Goal: Book appointment/travel/reservation

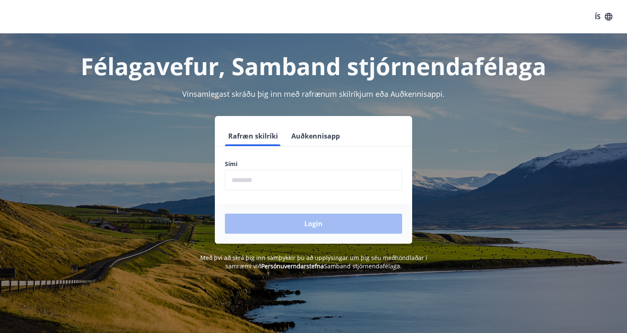
click at [280, 184] on input "phone" at bounding box center [313, 180] width 177 height 20
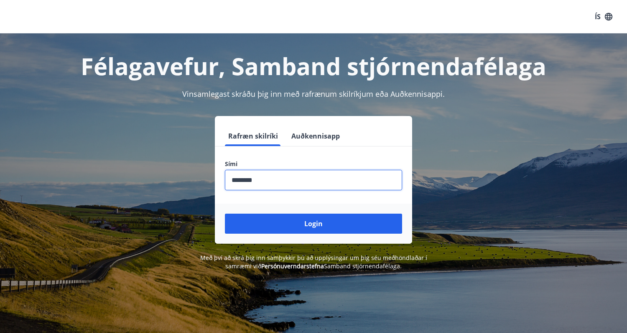
click at [277, 182] on input "phone" at bounding box center [313, 180] width 177 height 20
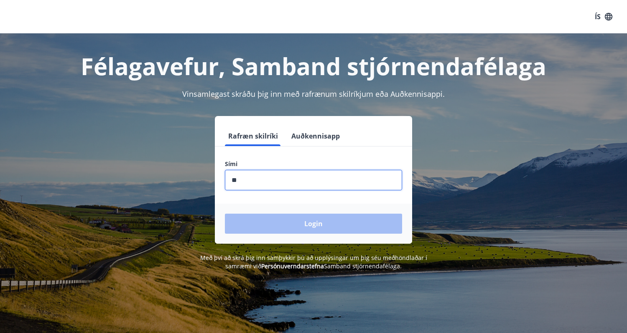
type input "*"
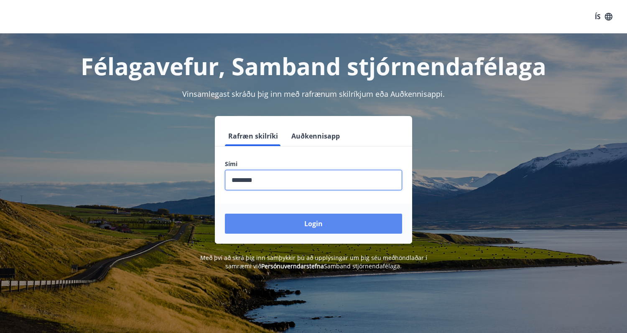
type input "********"
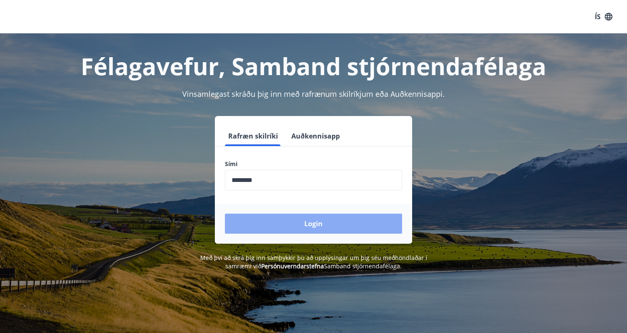
click at [301, 230] on button "Login" at bounding box center [313, 224] width 177 height 20
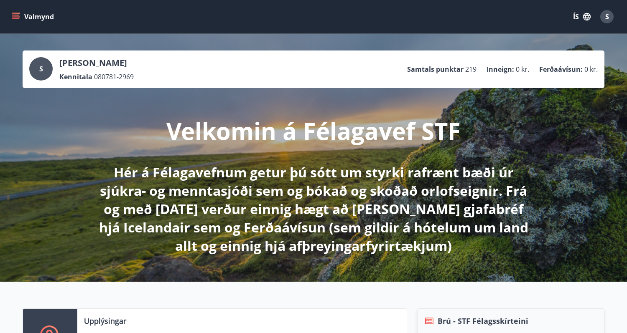
click at [16, 16] on icon "menu" at bounding box center [16, 16] width 9 height 1
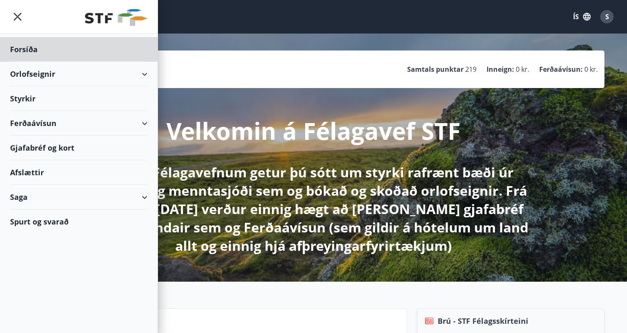
click at [24, 100] on div "Styrkir" at bounding box center [78, 99] width 137 height 25
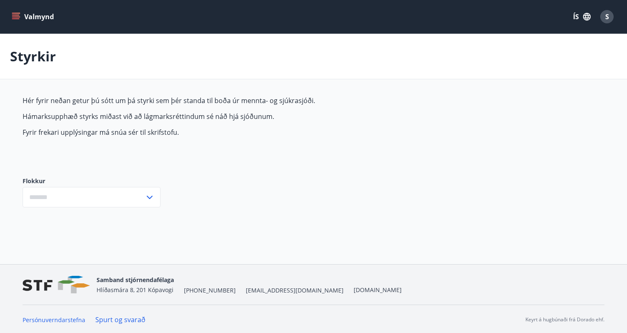
type input "***"
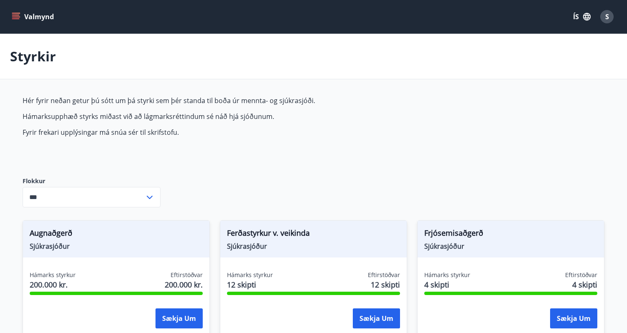
click at [15, 17] on icon "menu" at bounding box center [16, 17] width 8 height 8
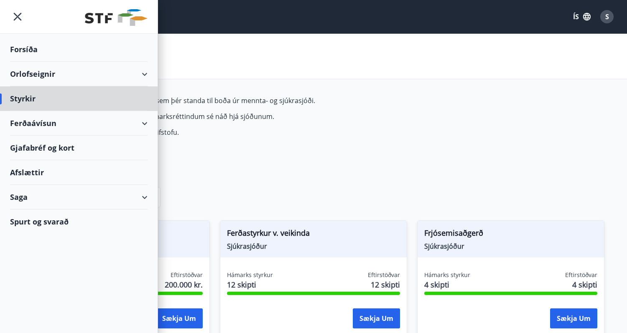
click at [31, 47] on div "Forsíða" at bounding box center [78, 49] width 137 height 25
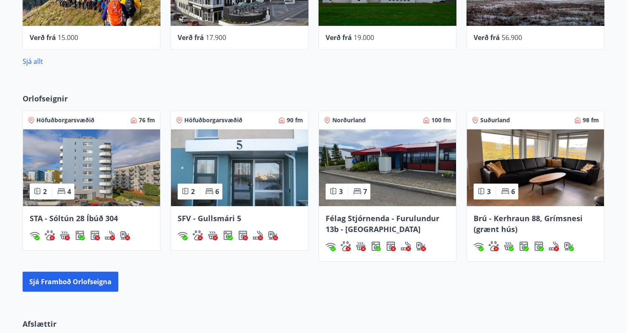
scroll to position [503, 0]
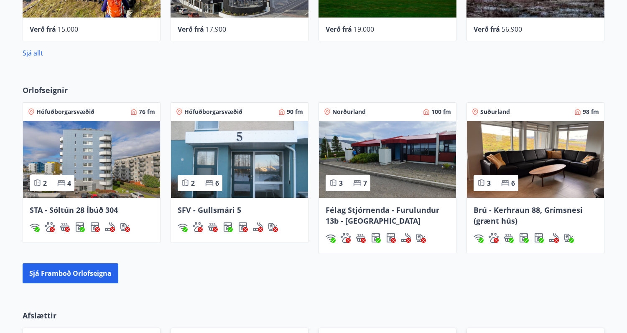
click at [542, 174] on img at bounding box center [535, 159] width 137 height 77
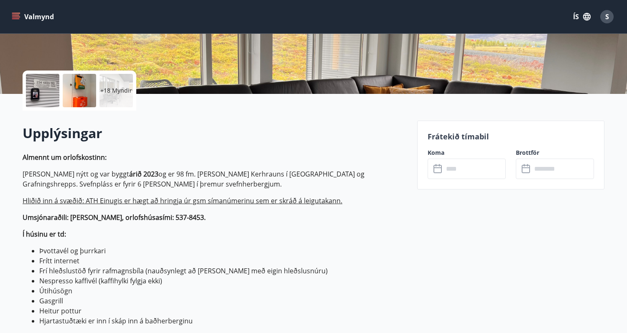
scroll to position [162, 0]
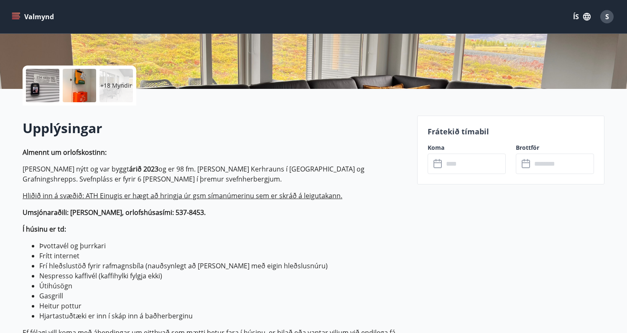
click at [48, 95] on div at bounding box center [42, 85] width 33 height 33
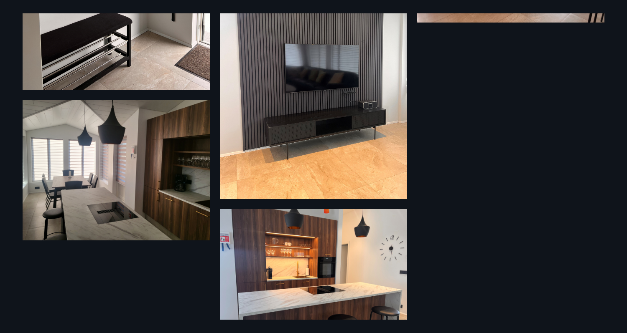
scroll to position [1686, 0]
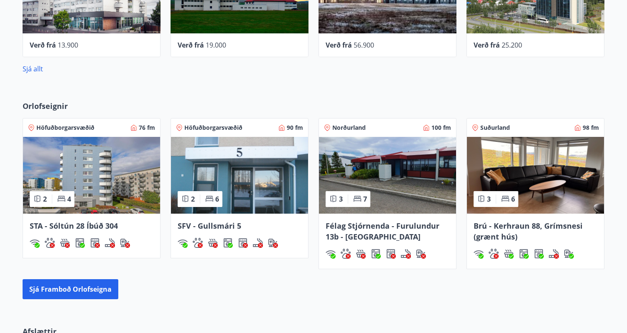
scroll to position [492, 0]
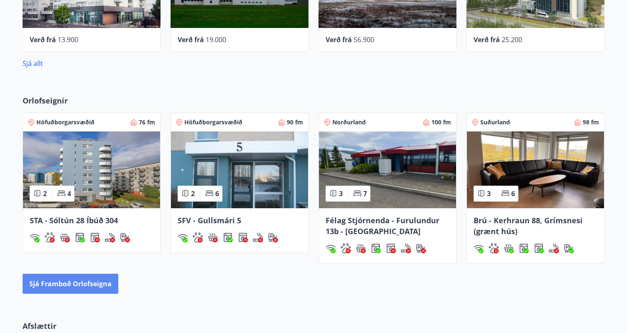
click at [65, 285] on button "Sjá framboð orlofseigna" at bounding box center [71, 284] width 96 height 20
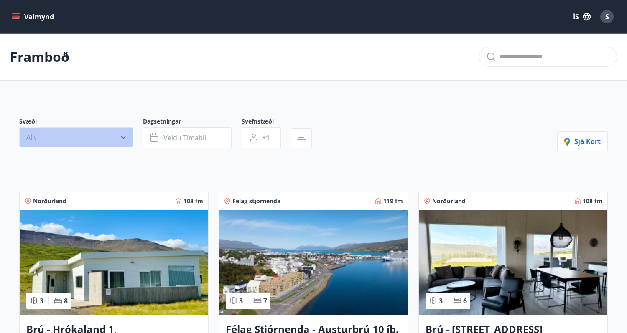
click at [122, 137] on icon "button" at bounding box center [123, 137] width 5 height 3
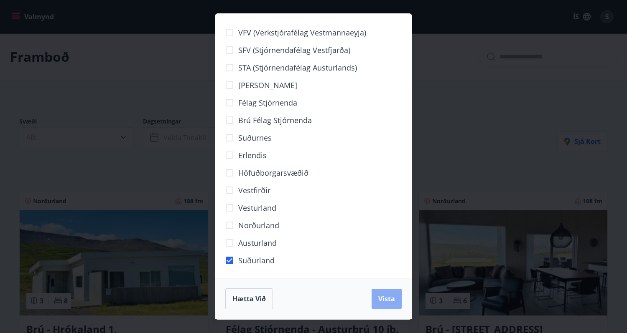
click at [387, 299] on span "Vista" at bounding box center [386, 299] width 17 height 9
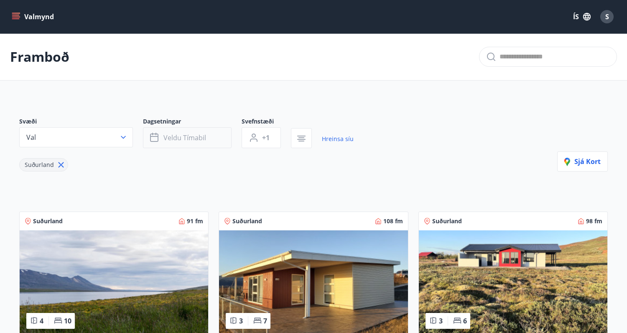
click at [194, 134] on span "Veldu tímabil" at bounding box center [184, 137] width 43 height 9
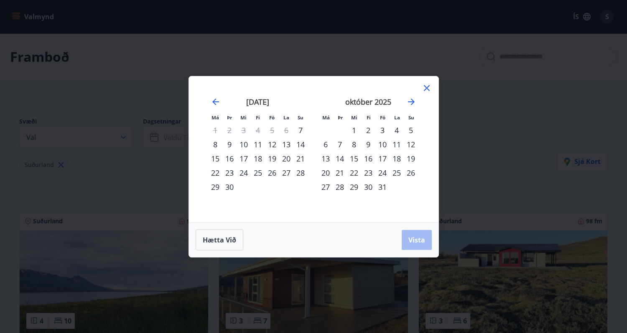
click at [380, 157] on div "17" at bounding box center [382, 159] width 14 height 14
click at [416, 155] on div "19" at bounding box center [411, 159] width 14 height 14
click at [419, 243] on span "Vista" at bounding box center [416, 240] width 17 height 9
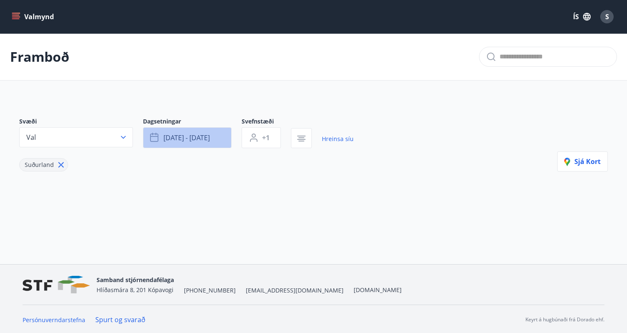
click at [212, 138] on button "okt 17 - okt 19" at bounding box center [187, 137] width 89 height 21
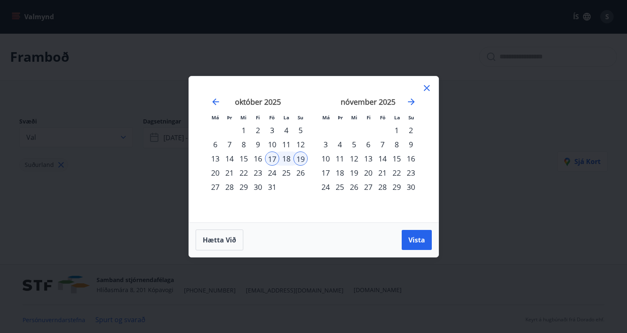
click at [424, 89] on icon at bounding box center [427, 88] width 6 height 6
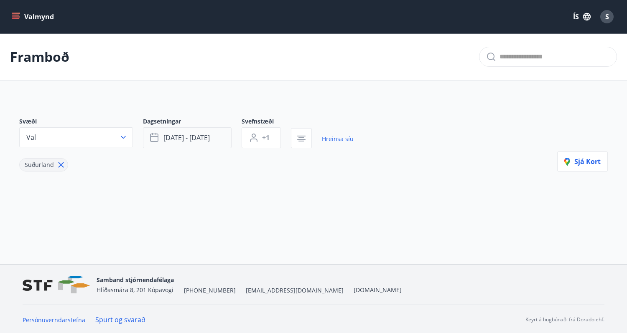
click at [183, 137] on span "okt 17 - okt 19" at bounding box center [186, 137] width 46 height 9
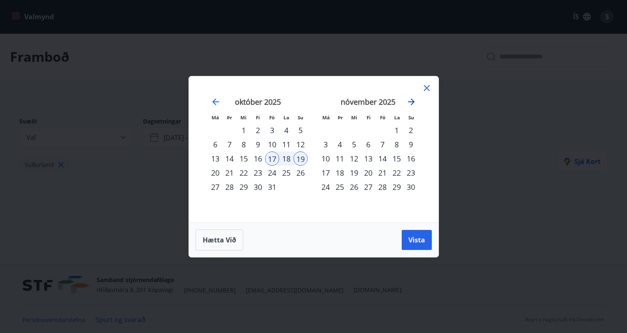
click at [413, 101] on icon "Move forward to switch to the next month." at bounding box center [411, 102] width 7 height 7
click at [211, 100] on icon "Move backward to switch to the previous month." at bounding box center [216, 102] width 10 height 10
click at [283, 124] on div "1" at bounding box center [286, 130] width 14 height 14
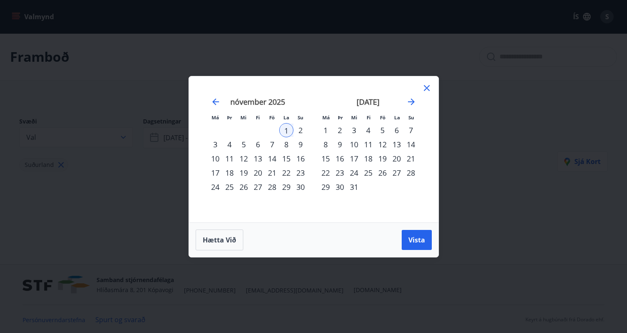
click at [351, 181] on div "31" at bounding box center [354, 187] width 14 height 14
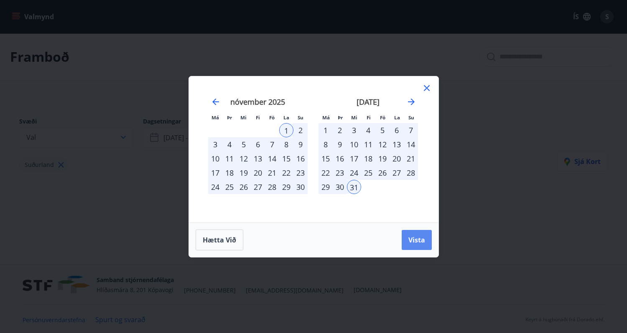
click at [417, 241] on span "Vista" at bounding box center [416, 240] width 17 height 9
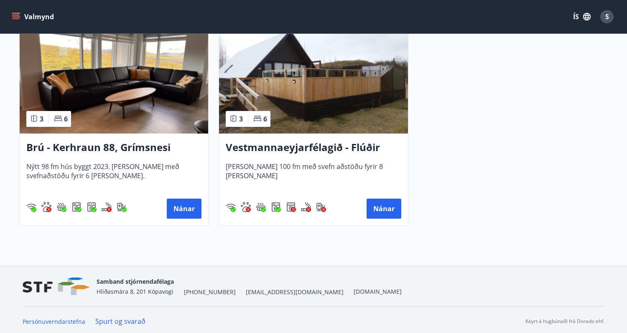
scroll to position [432, 0]
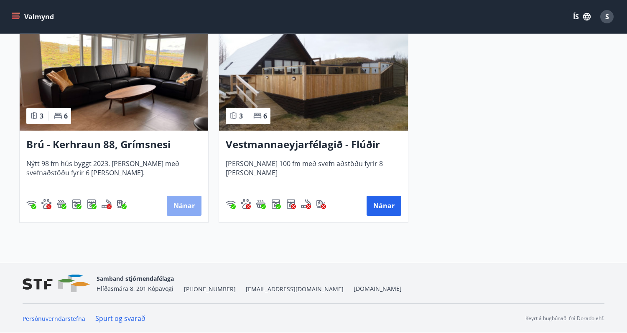
click at [186, 200] on button "Nánar" at bounding box center [184, 206] width 35 height 20
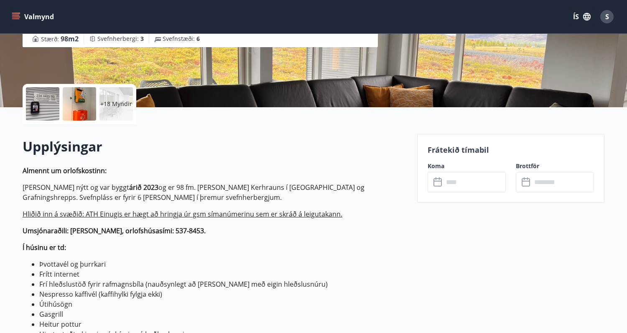
scroll to position [144, 0]
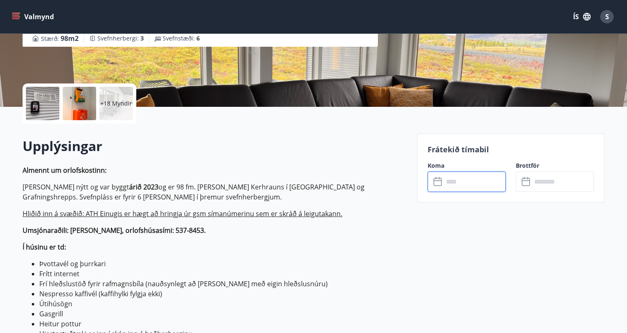
click at [452, 184] on input "text" at bounding box center [474, 182] width 62 height 20
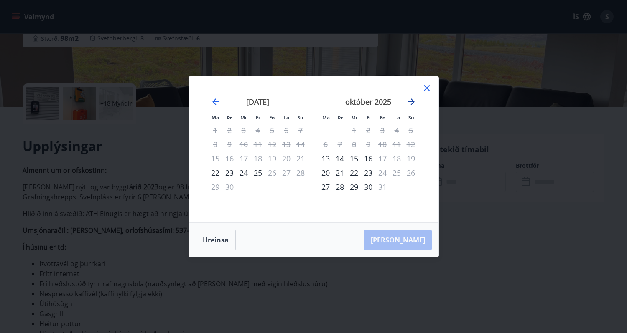
click at [412, 102] on icon "Move forward to switch to the next month." at bounding box center [411, 102] width 7 height 7
click at [410, 103] on icon "Move forward to switch to the next month." at bounding box center [411, 102] width 10 height 10
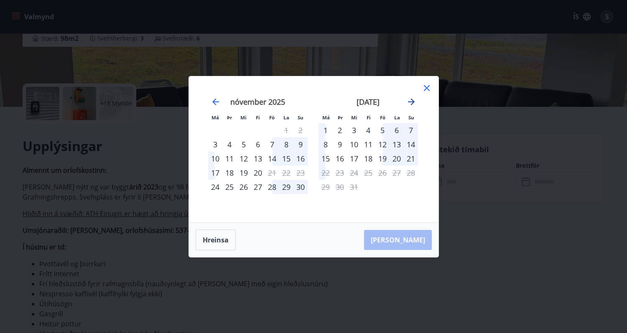
click at [410, 103] on icon "Move forward to switch to the next month." at bounding box center [411, 102] width 10 height 10
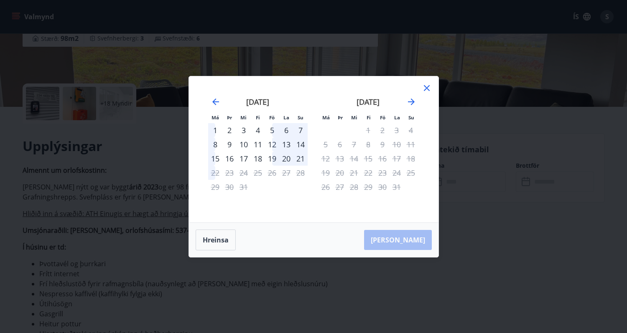
click at [275, 146] on div "12" at bounding box center [272, 144] width 14 height 14
click at [302, 143] on div "14" at bounding box center [300, 144] width 14 height 14
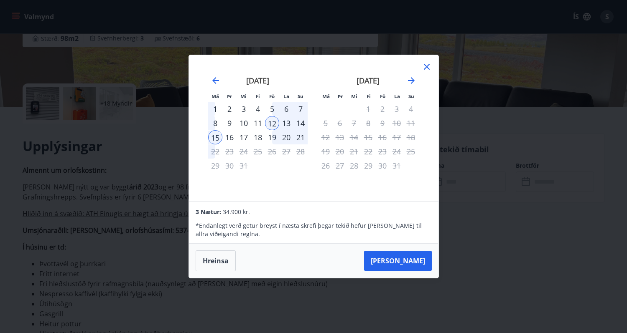
click at [214, 137] on div "15" at bounding box center [215, 137] width 14 height 14
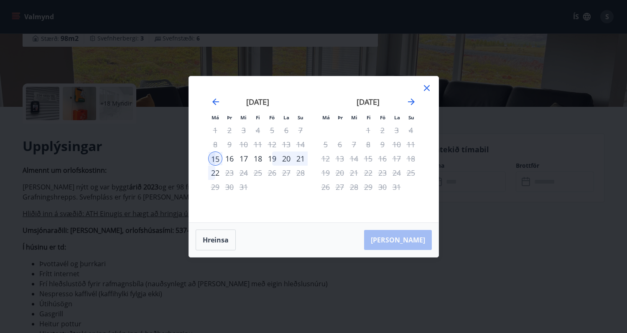
click at [271, 159] on div "19" at bounding box center [272, 159] width 14 height 14
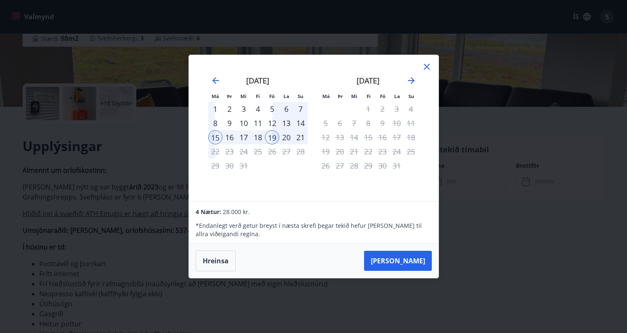
click at [297, 133] on div "21" at bounding box center [300, 137] width 14 height 14
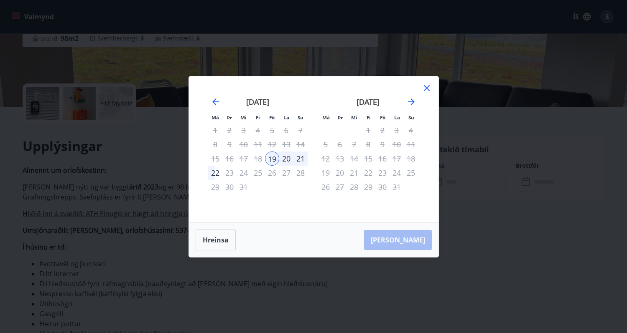
click at [272, 157] on div "19" at bounding box center [272, 159] width 14 height 14
click at [300, 157] on div "21" at bounding box center [300, 159] width 14 height 14
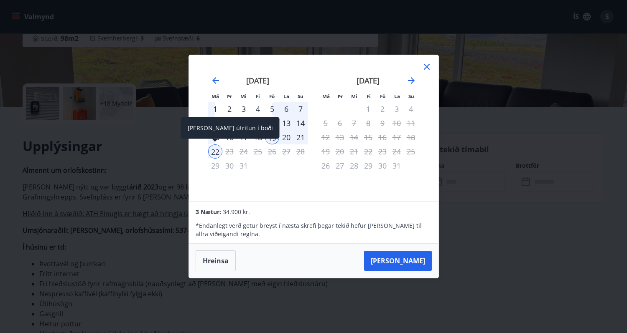
click at [212, 152] on div "22" at bounding box center [215, 152] width 14 height 14
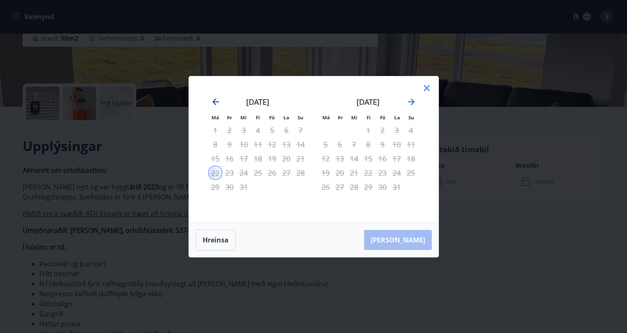
click at [212, 102] on icon "Move backward to switch to the previous month." at bounding box center [216, 102] width 10 height 10
click at [409, 102] on icon "Move forward to switch to the next month." at bounding box center [411, 102] width 10 height 10
click at [424, 87] on icon at bounding box center [427, 88] width 10 height 10
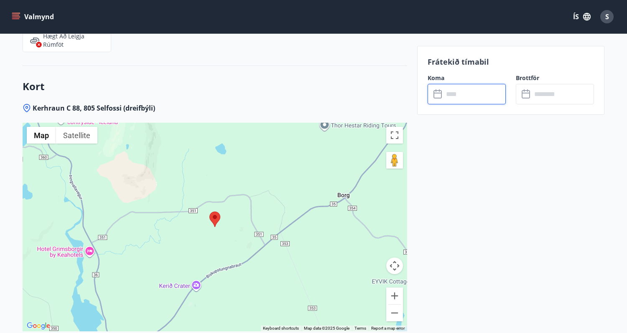
scroll to position [1448, 0]
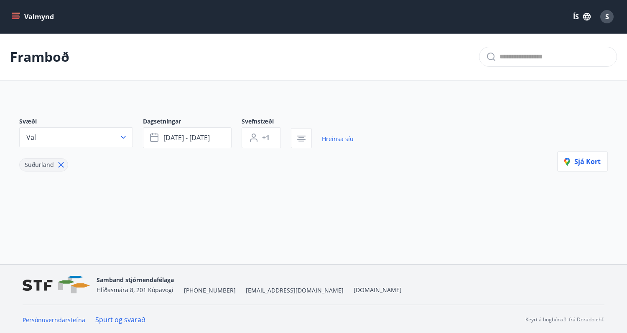
click at [19, 14] on icon "menu" at bounding box center [16, 17] width 8 height 8
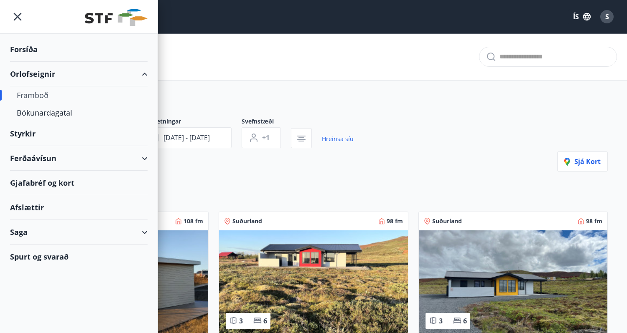
click at [33, 94] on div "Framboð" at bounding box center [79, 96] width 124 height 18
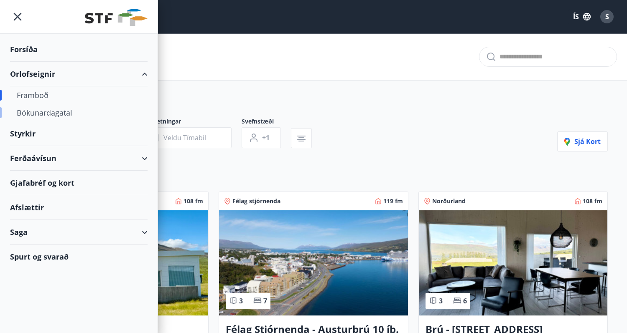
click at [57, 111] on div "Bókunardagatal" at bounding box center [79, 113] width 124 height 18
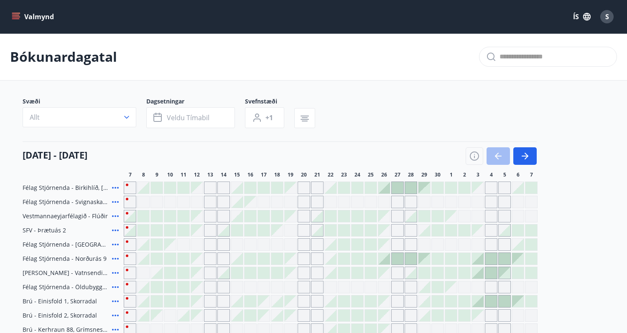
click at [14, 16] on icon "menu" at bounding box center [16, 17] width 8 height 8
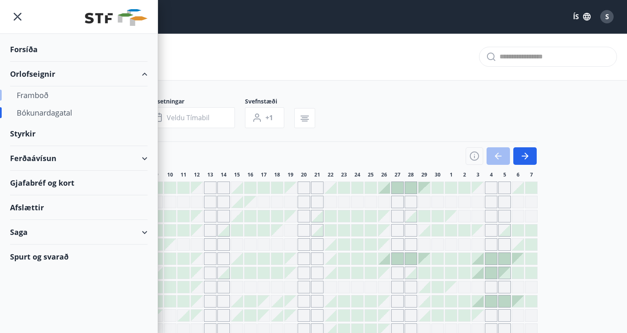
click at [32, 95] on div "Framboð" at bounding box center [79, 96] width 124 height 18
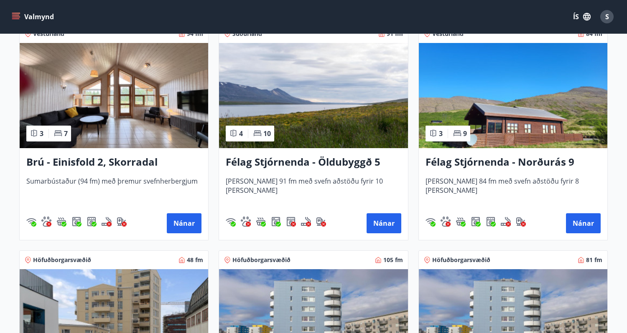
scroll to position [623, 0]
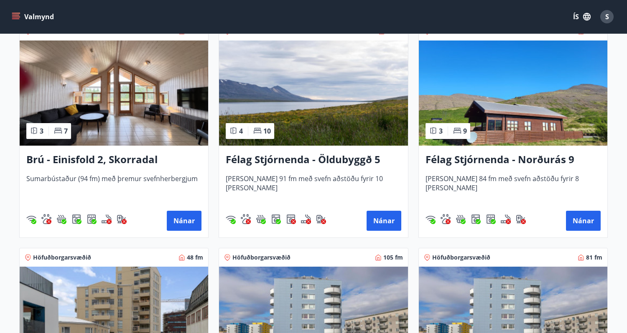
click at [95, 157] on h3 "Brú - Einisfold 2, Skorradal" at bounding box center [113, 160] width 175 height 15
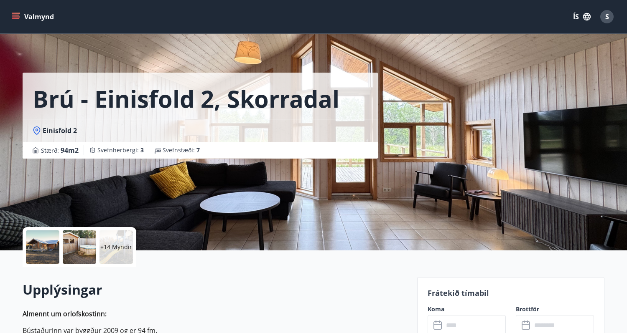
click at [56, 251] on div at bounding box center [42, 247] width 33 height 33
